Goal: Task Accomplishment & Management: Complete application form

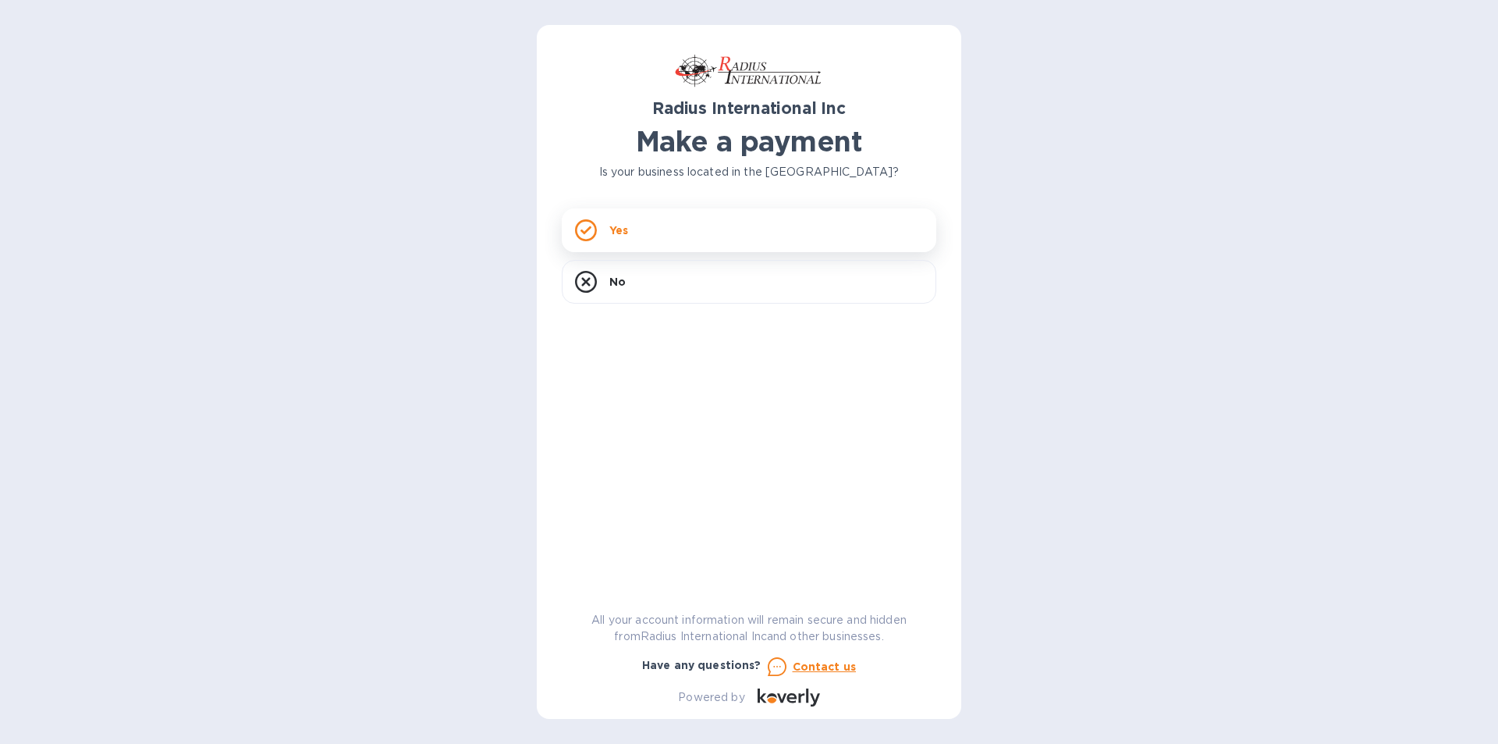
click at [748, 229] on div "Yes" at bounding box center [749, 230] width 375 height 44
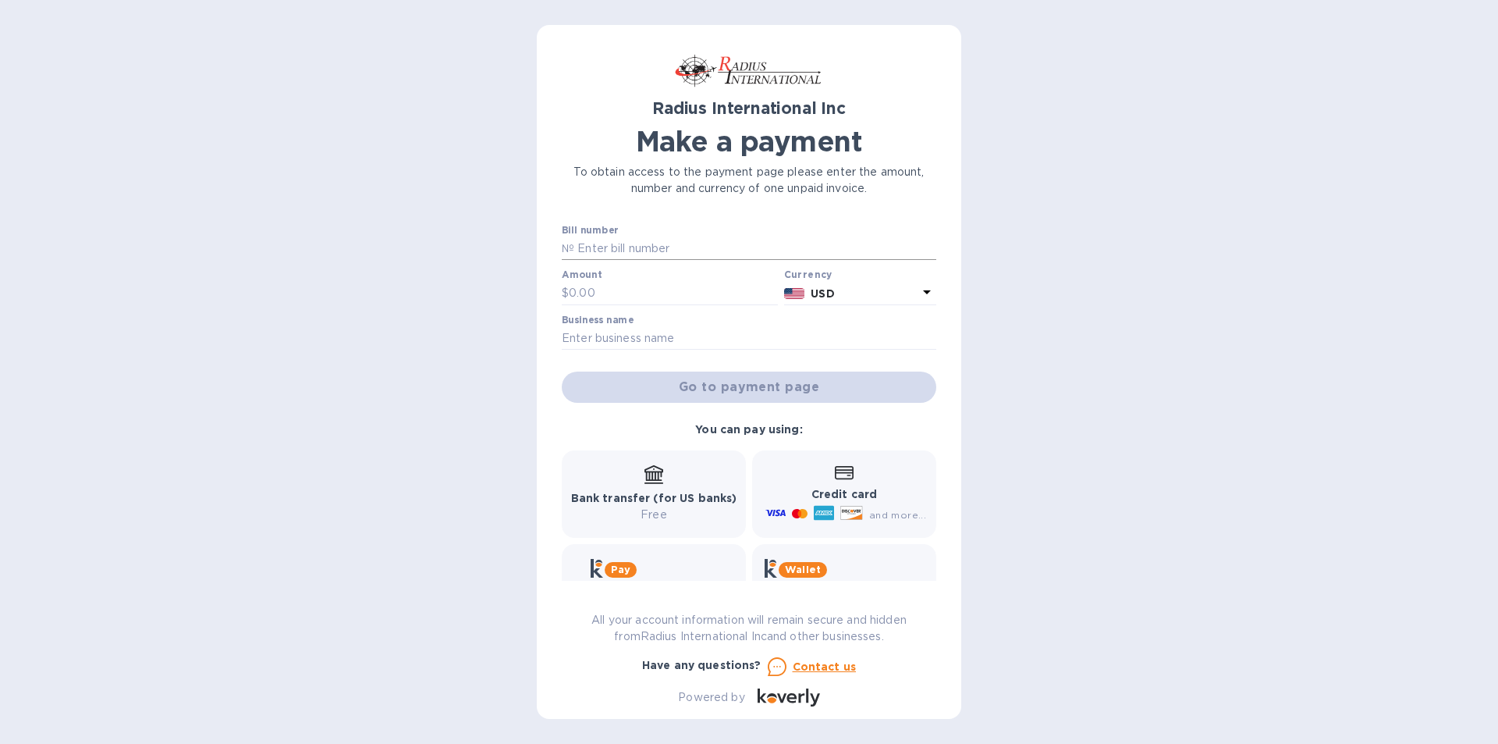
click at [614, 250] on input "text" at bounding box center [755, 248] width 362 height 23
type input "SSI00094889"
click at [592, 286] on input "text" at bounding box center [673, 293] width 209 height 23
type input "3,867.68"
click at [609, 334] on input "text" at bounding box center [749, 338] width 375 height 23
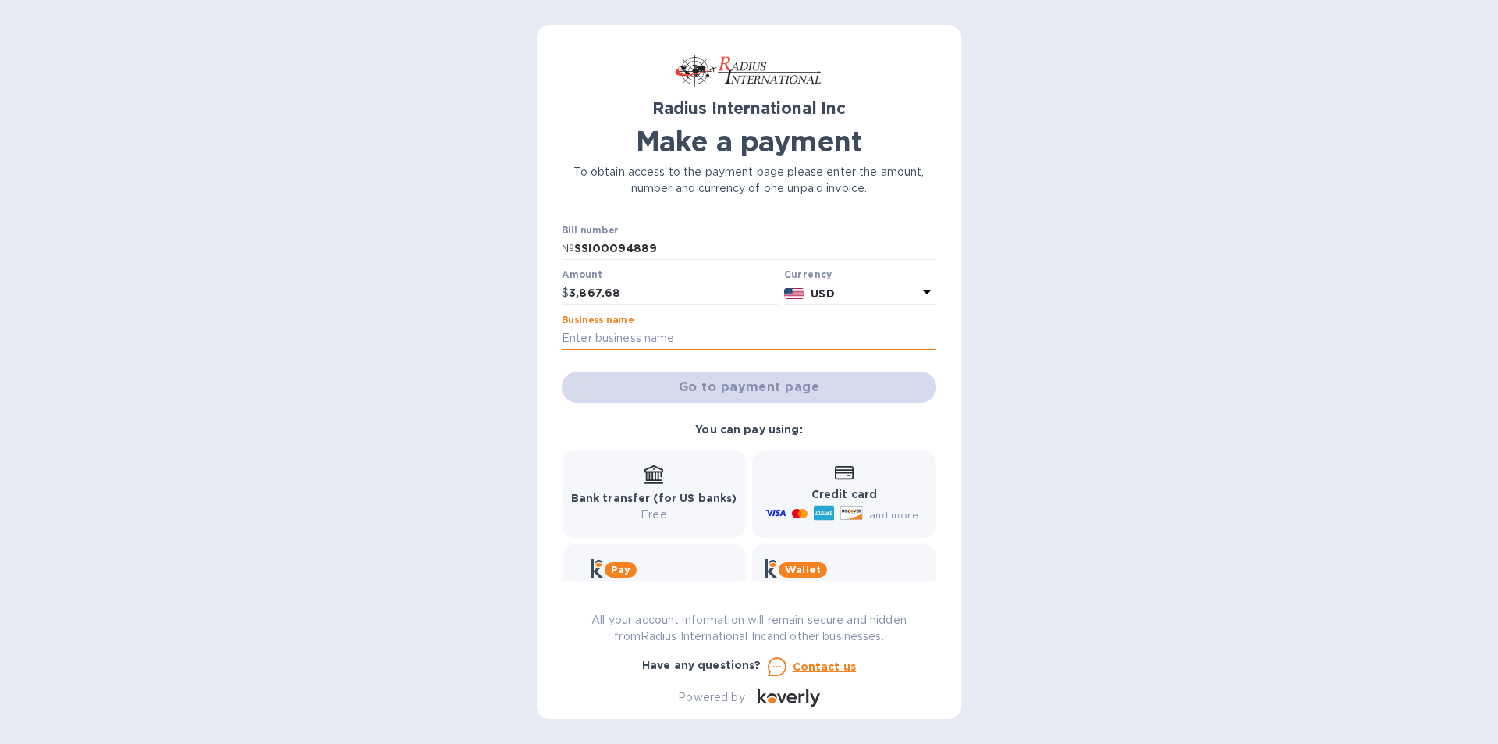
type input "[PERSON_NAME] Instrument Company"
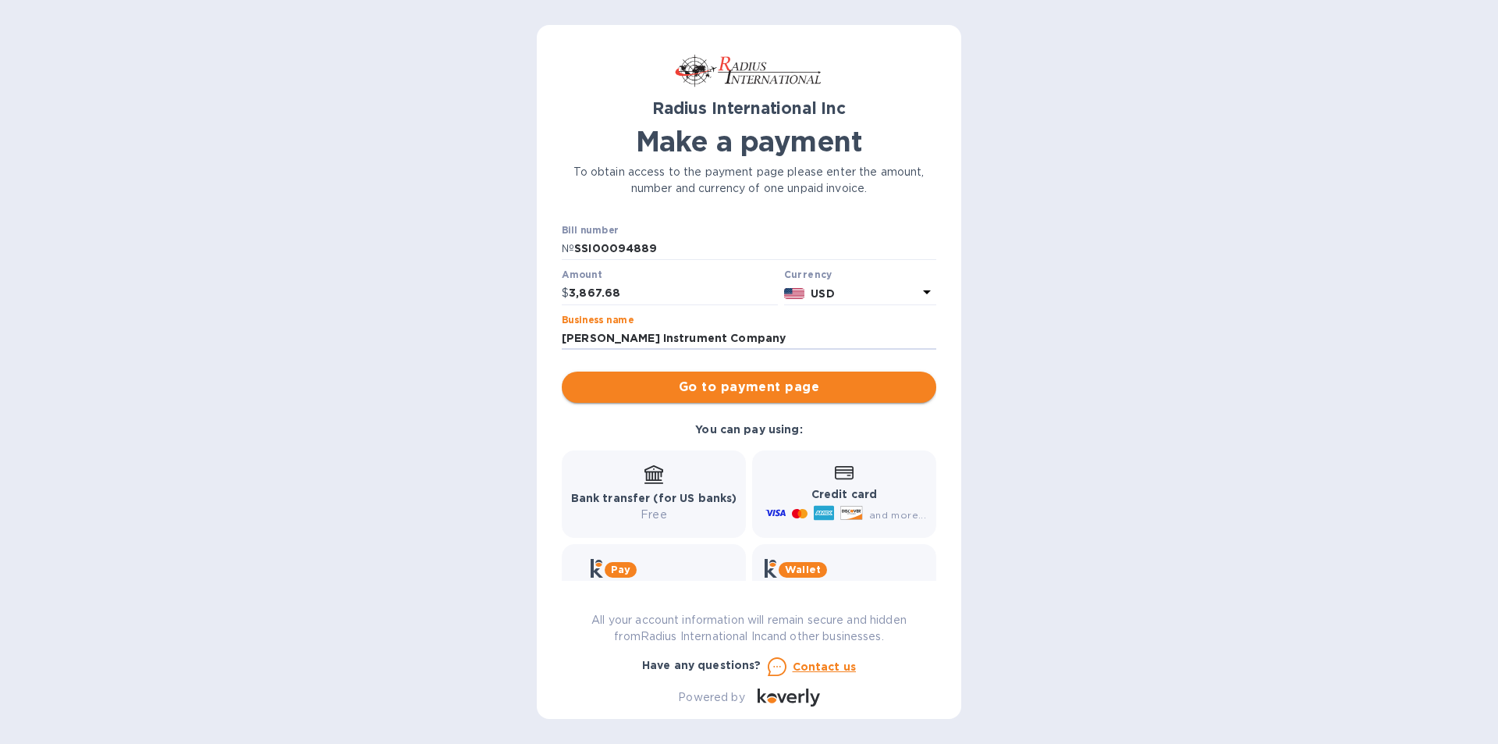
click at [672, 390] on span "Go to payment page" at bounding box center [749, 387] width 350 height 19
